Goal: Transaction & Acquisition: Purchase product/service

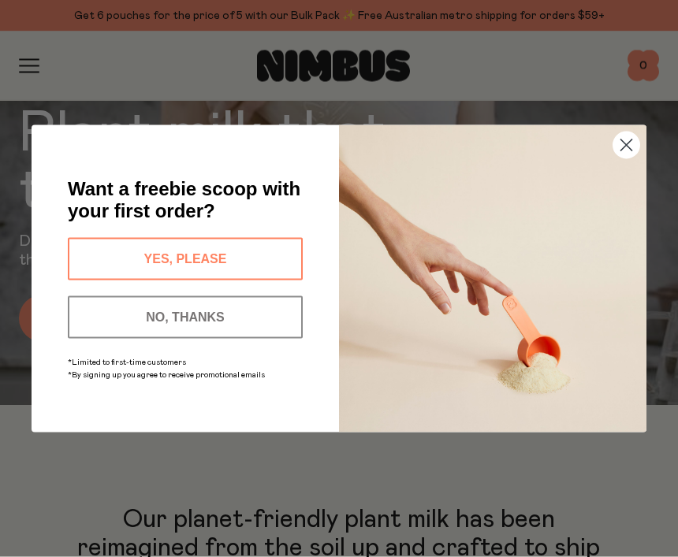
scroll to position [139, 0]
click at [224, 281] on button "YES, PLEASE" at bounding box center [185, 259] width 235 height 43
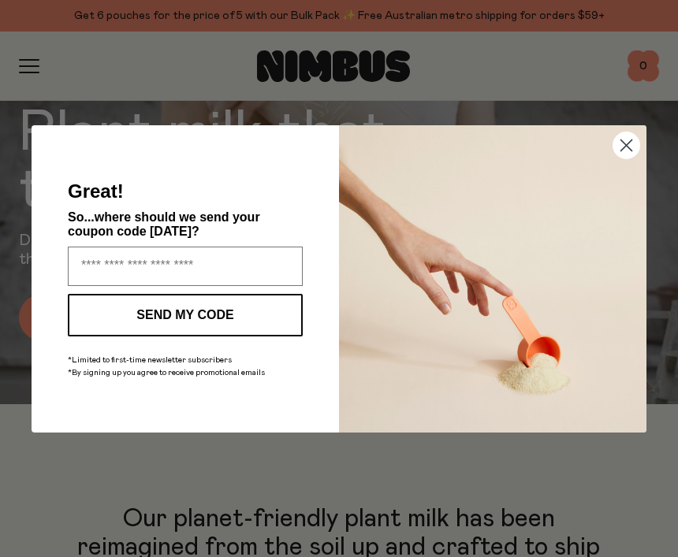
scroll to position [139, 0]
click at [623, 151] on icon "Close dialog" at bounding box center [626, 144] width 11 height 11
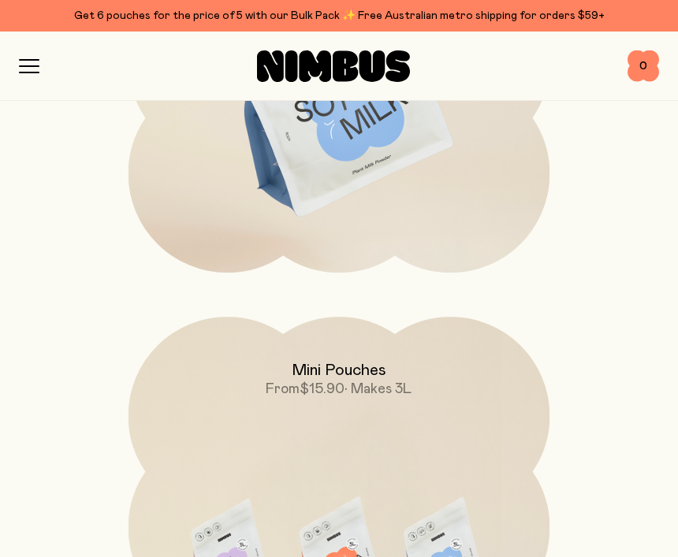
scroll to position [2767, 0]
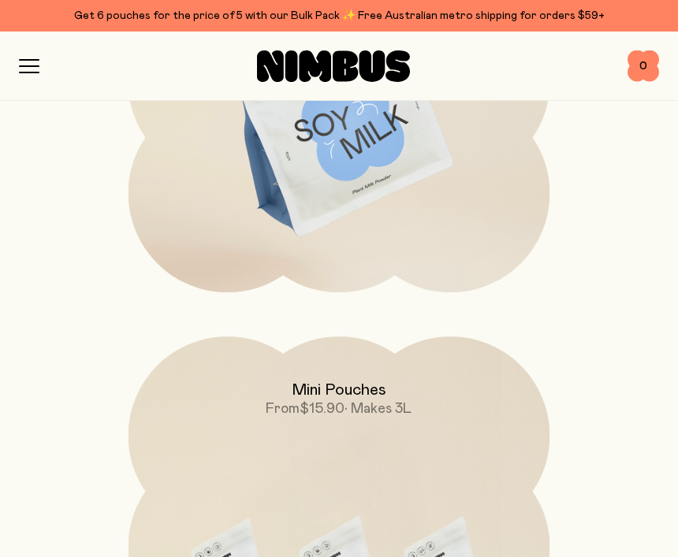
click at [14, 67] on div "Shop Mission FAQs Log In 0 0" at bounding box center [339, 66] width 678 height 69
click at [24, 71] on icon "button" at bounding box center [29, 66] width 20 height 14
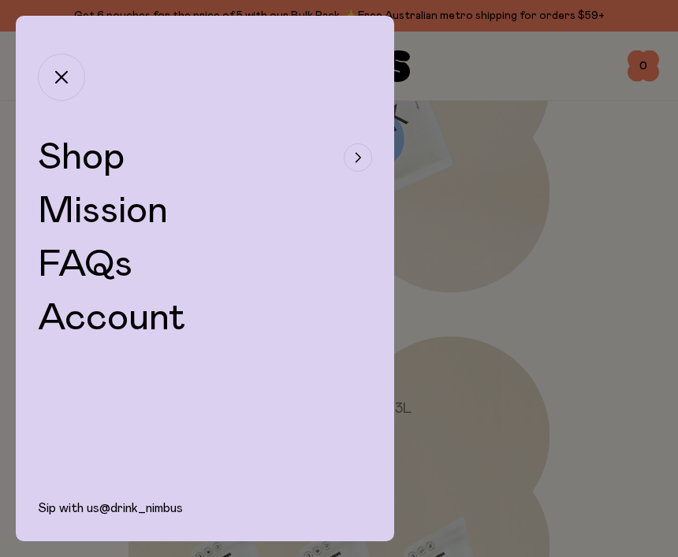
click at [69, 154] on span "Shop" at bounding box center [81, 158] width 87 height 38
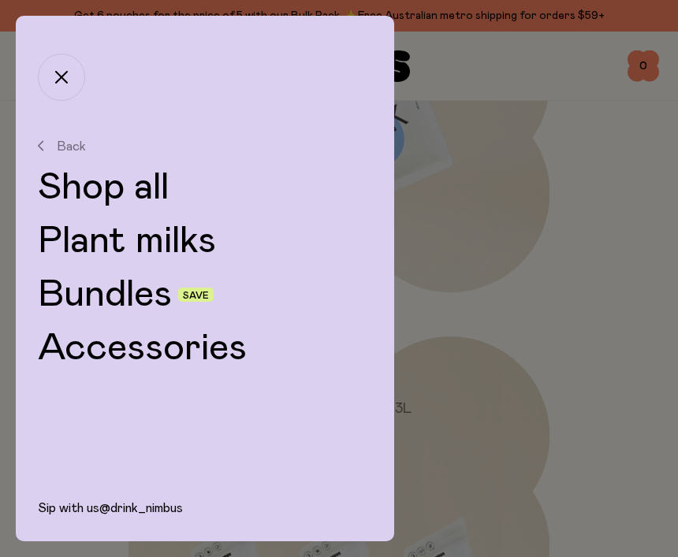
click at [88, 236] on link "Plant milks" at bounding box center [205, 241] width 334 height 38
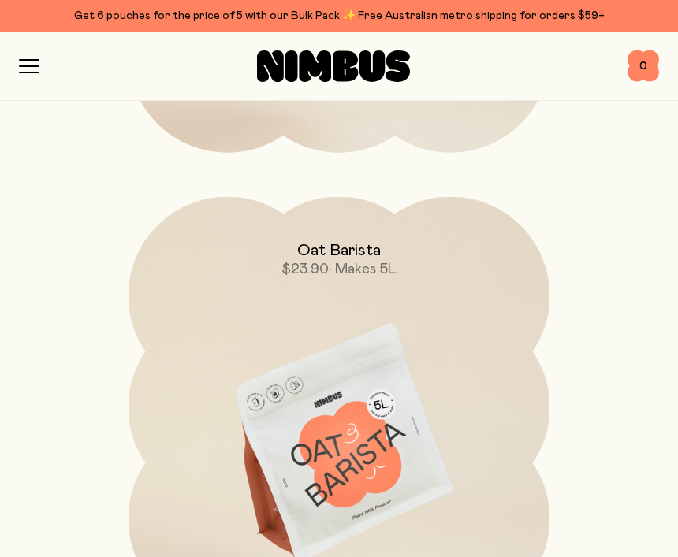
scroll to position [610, 0]
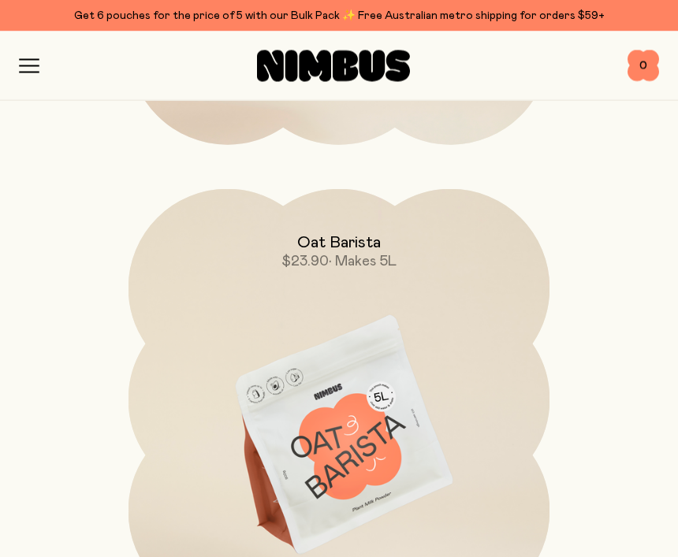
click at [379, 490] on img at bounding box center [339, 437] width 422 height 495
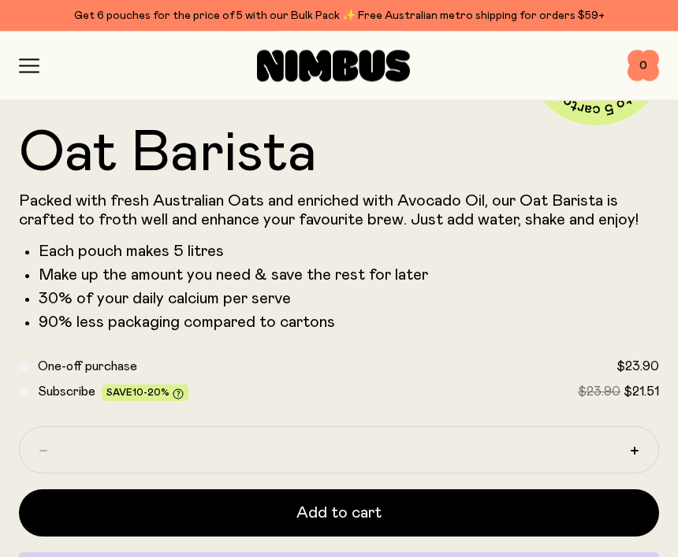
scroll to position [697, 0]
click at [633, 451] on icon "button" at bounding box center [634, 451] width 8 height 8
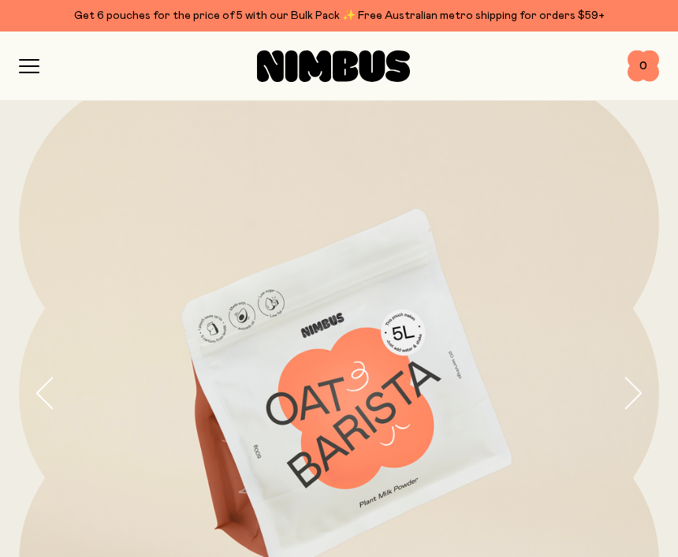
scroll to position [0, 0]
